Goal: Task Accomplishment & Management: Complete application form

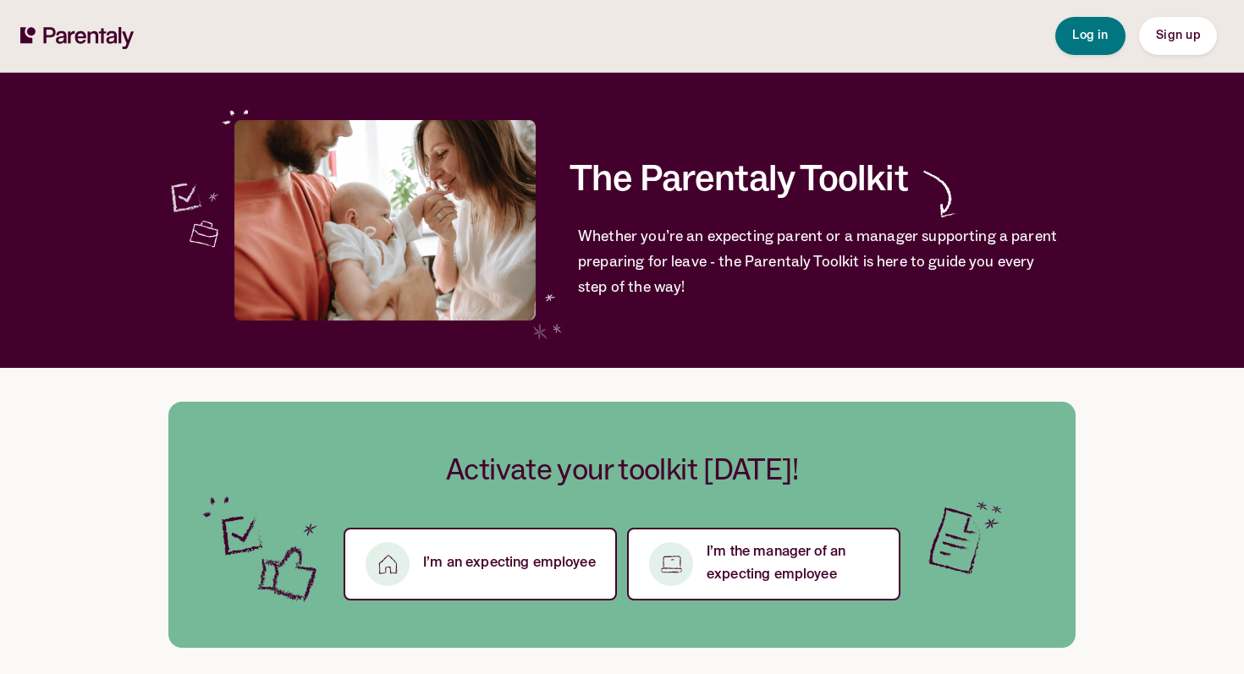
click at [1189, 47] on button "Sign up" at bounding box center [1178, 36] width 78 height 38
